Goal: Transaction & Acquisition: Purchase product/service

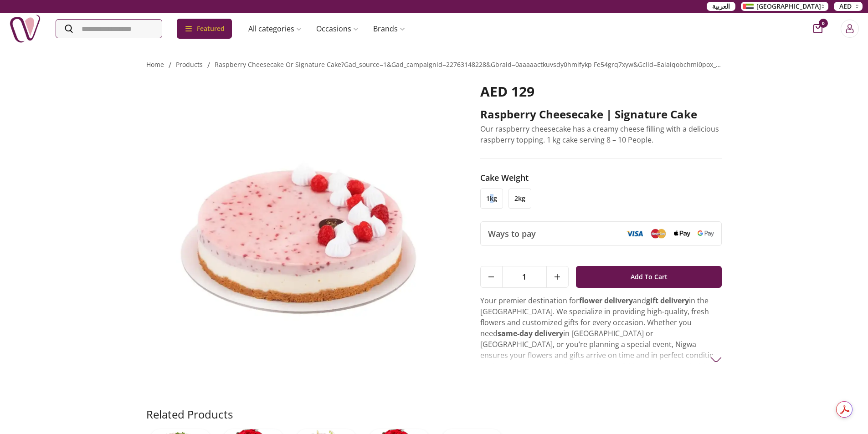
click at [493, 204] on li "1kg" at bounding box center [491, 199] width 23 height 20
click at [519, 197] on li "2kg" at bounding box center [520, 199] width 23 height 20
click at [490, 197] on li "1kg" at bounding box center [491, 199] width 23 height 20
